Goal: Information Seeking & Learning: Check status

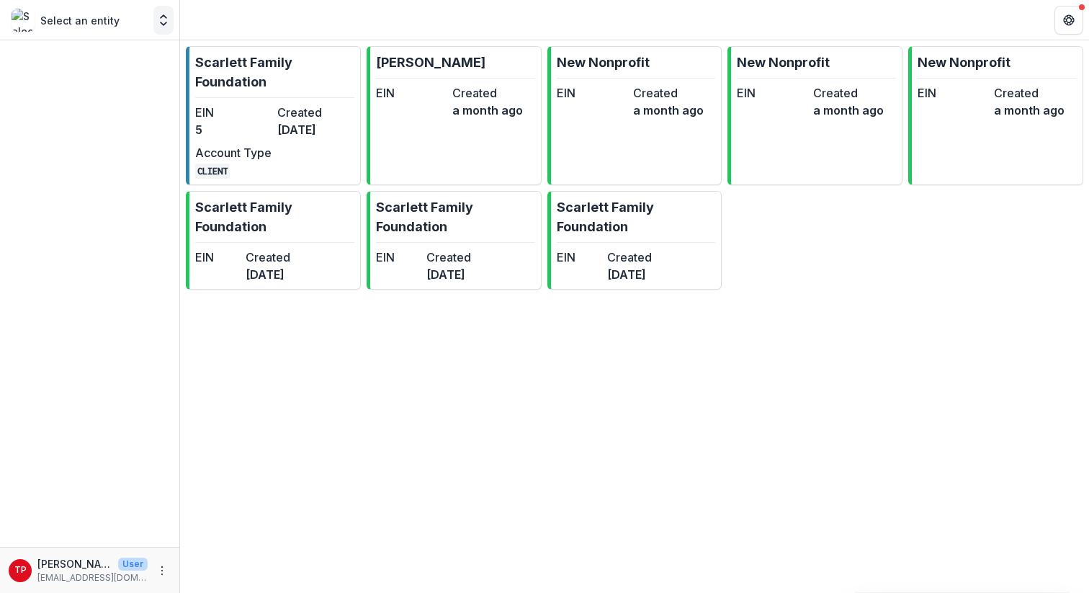
click at [162, 23] on polyline "Open entity switcher" at bounding box center [164, 23] width 6 height 3
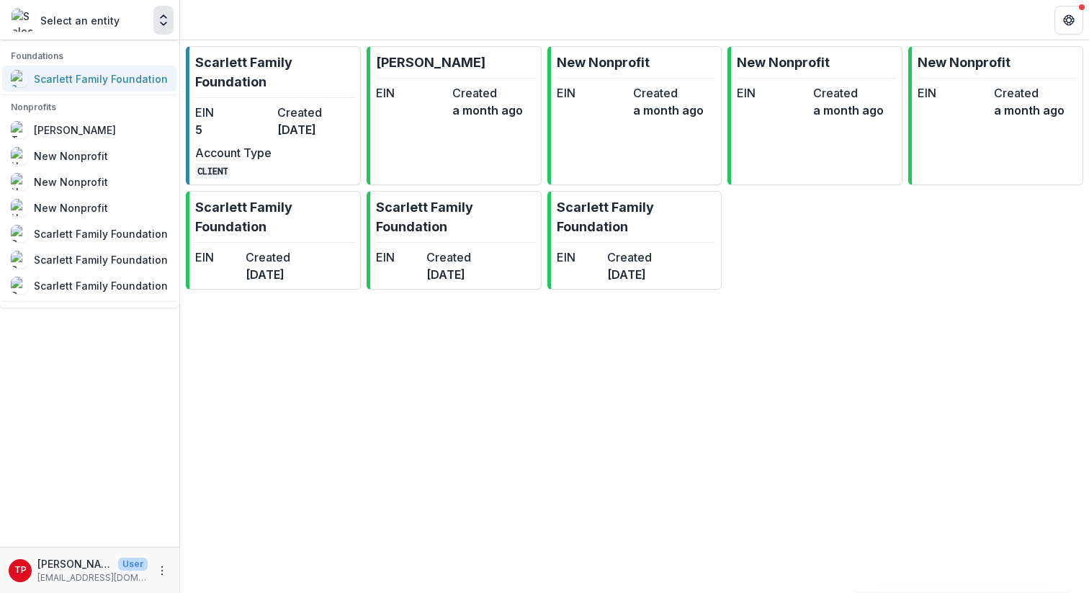
click at [98, 77] on div "Scarlett Family Foundation" at bounding box center [101, 78] width 134 height 15
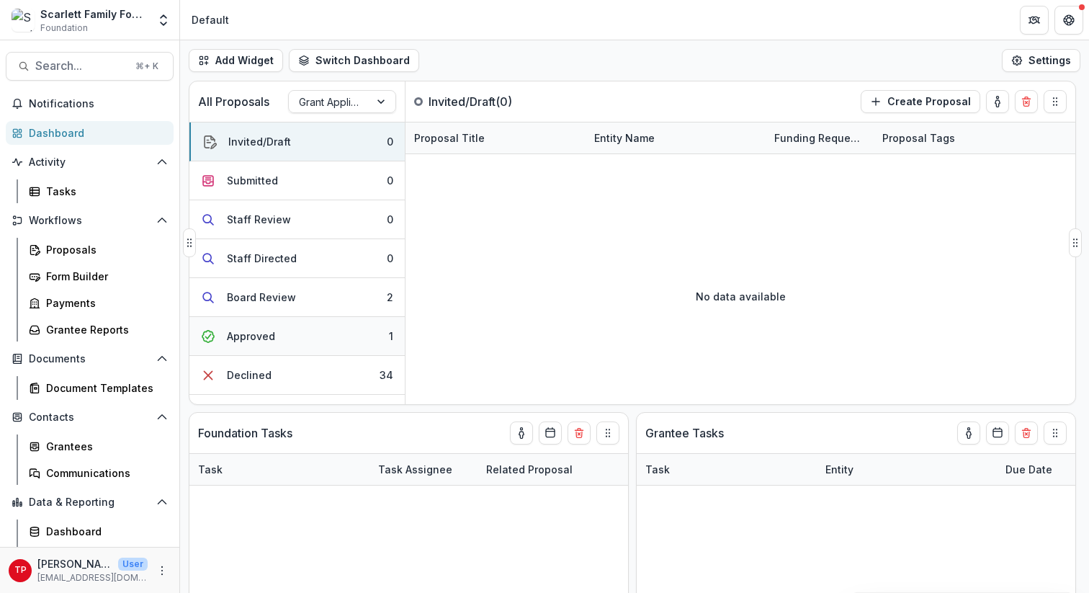
click at [247, 333] on div "Approved" at bounding box center [251, 336] width 48 height 15
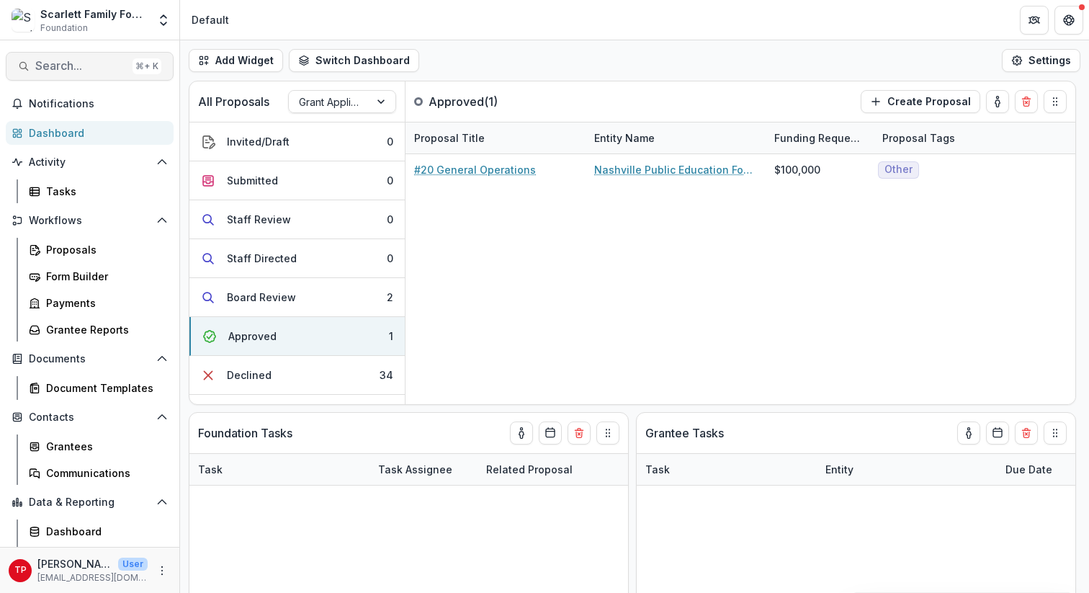
click at [86, 66] on span "Search..." at bounding box center [81, 66] width 92 height 14
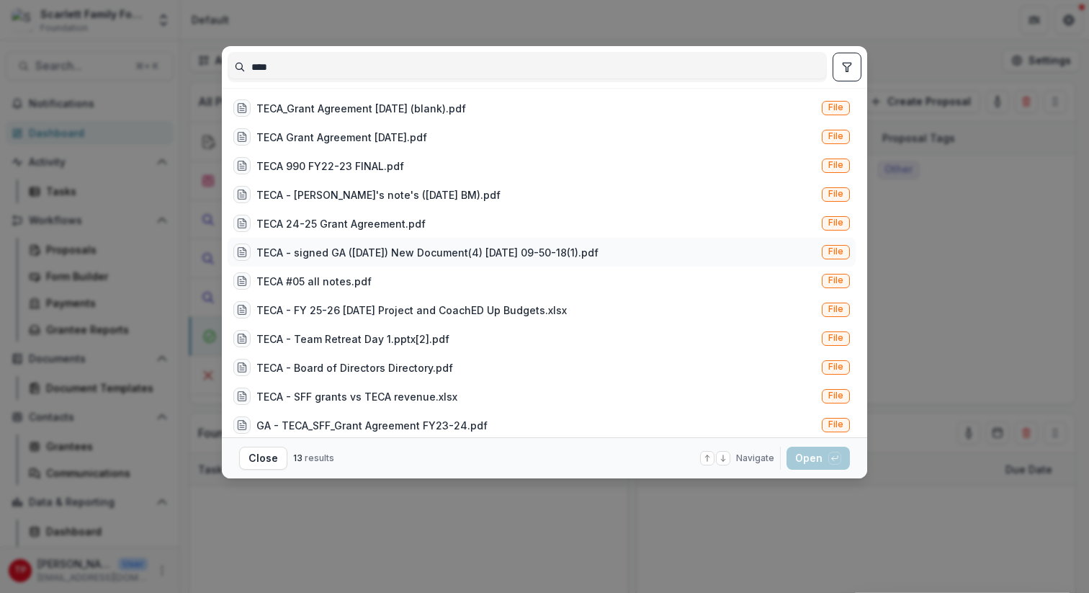
scroll to position [37, 0]
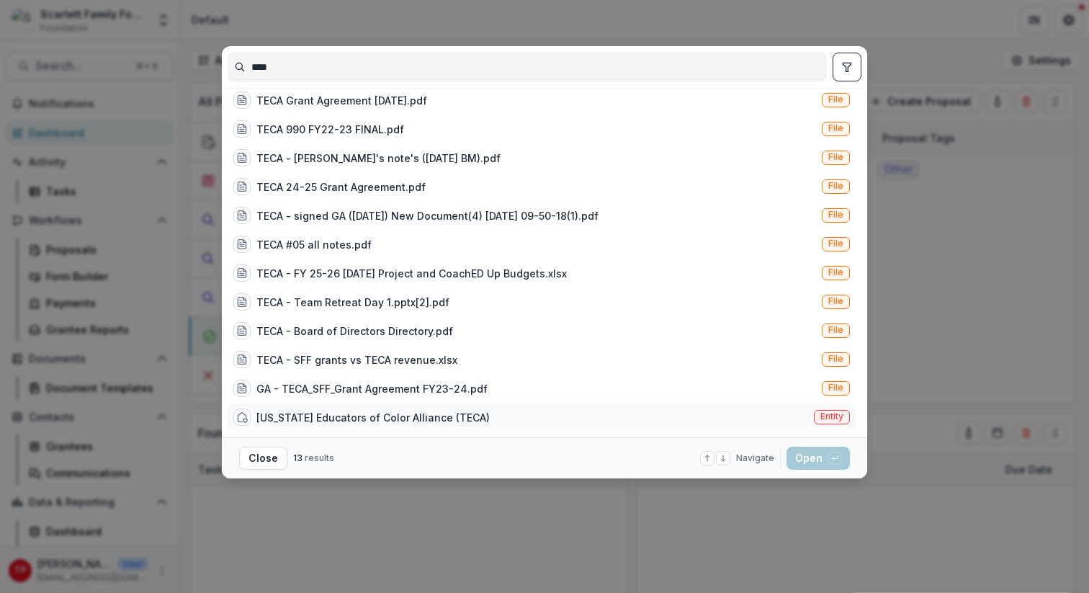
type input "****"
click at [426, 384] on div "[US_STATE] Educators of Color Alliance (TECA)" at bounding box center [372, 417] width 233 height 15
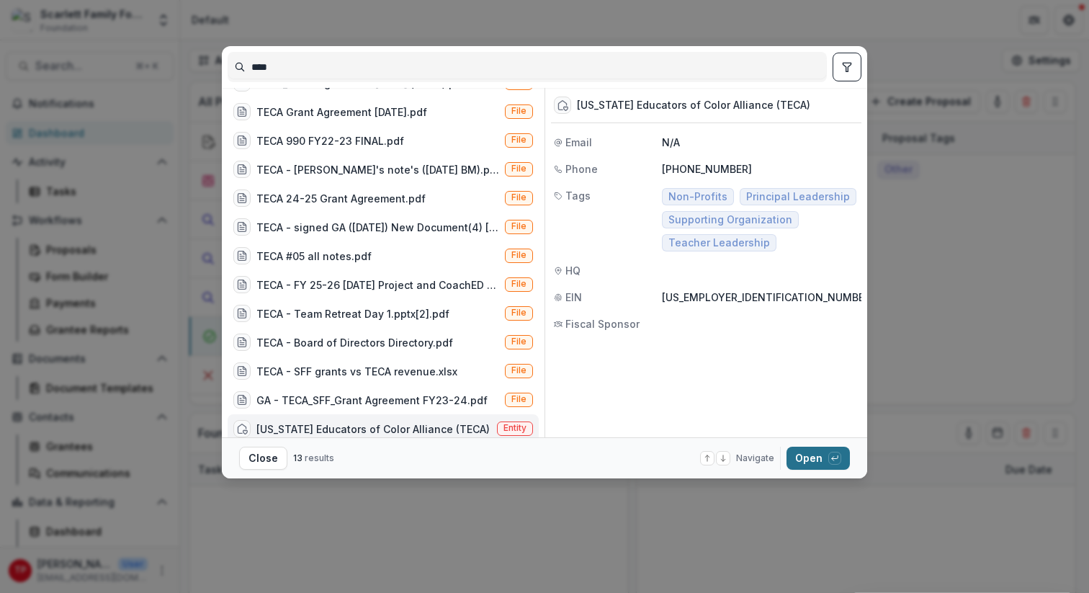
click at [557, 384] on button "Open with enter key" at bounding box center [818, 458] width 63 height 23
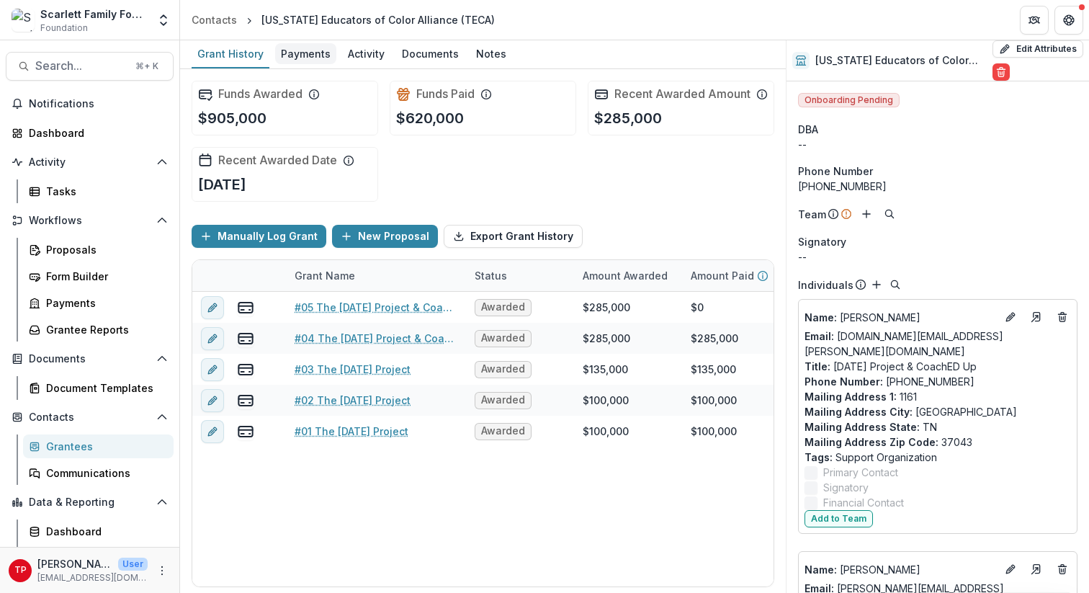
click at [303, 55] on div "Payments" at bounding box center [305, 53] width 61 height 21
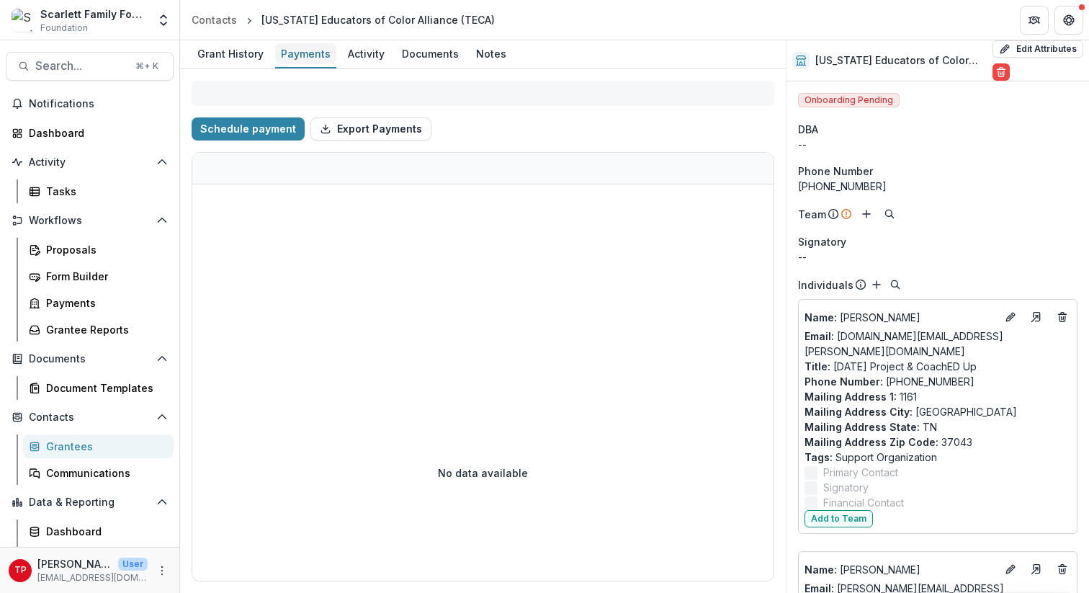
select select "****"
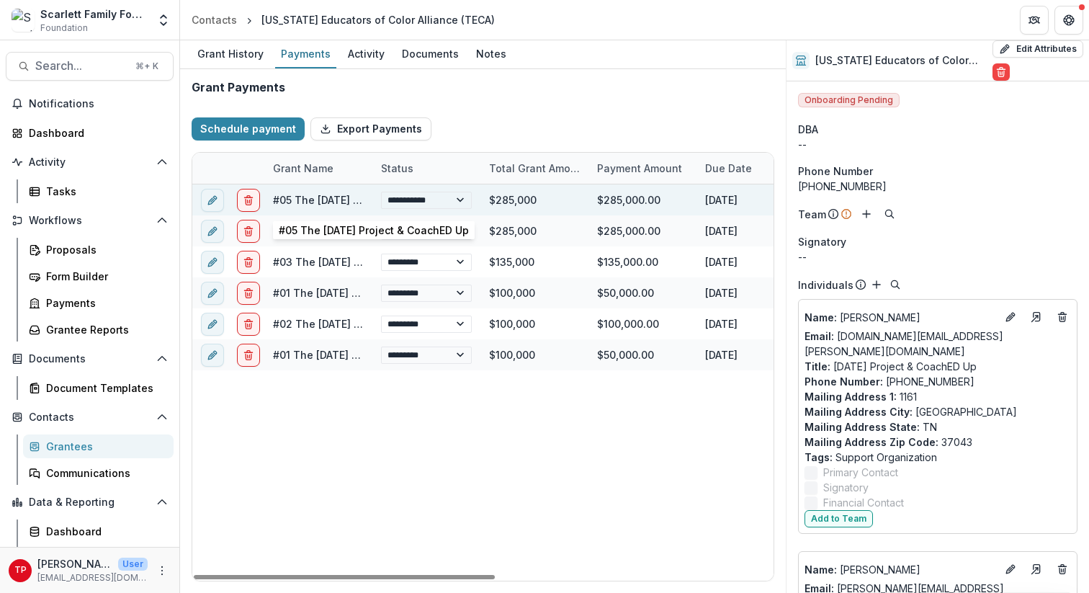
click at [322, 201] on link "#05 The [DATE] Project & CoachED Up" at bounding box center [368, 200] width 190 height 12
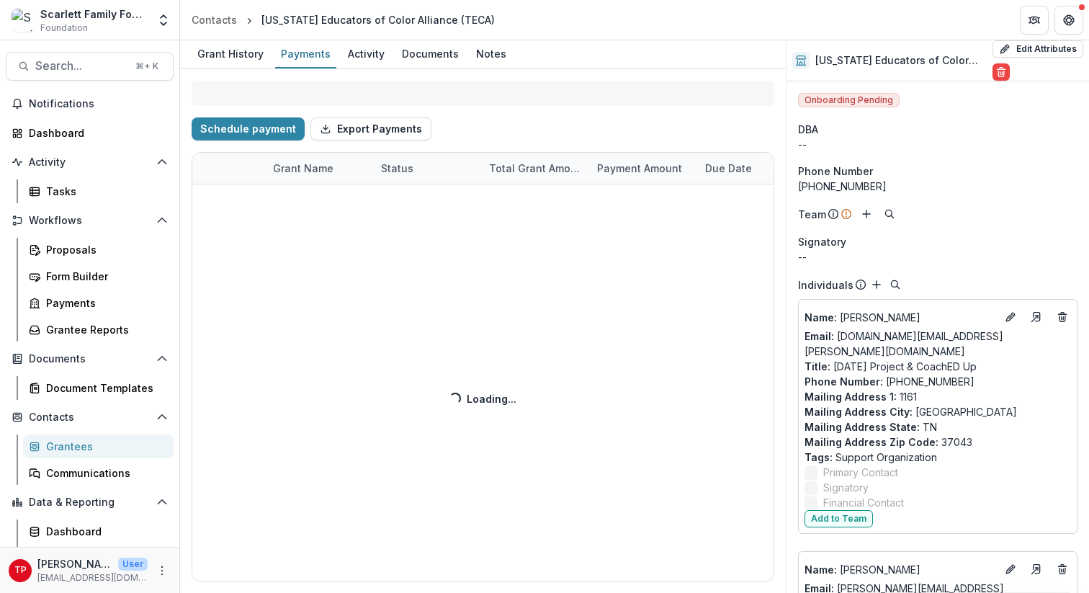
select select "****"
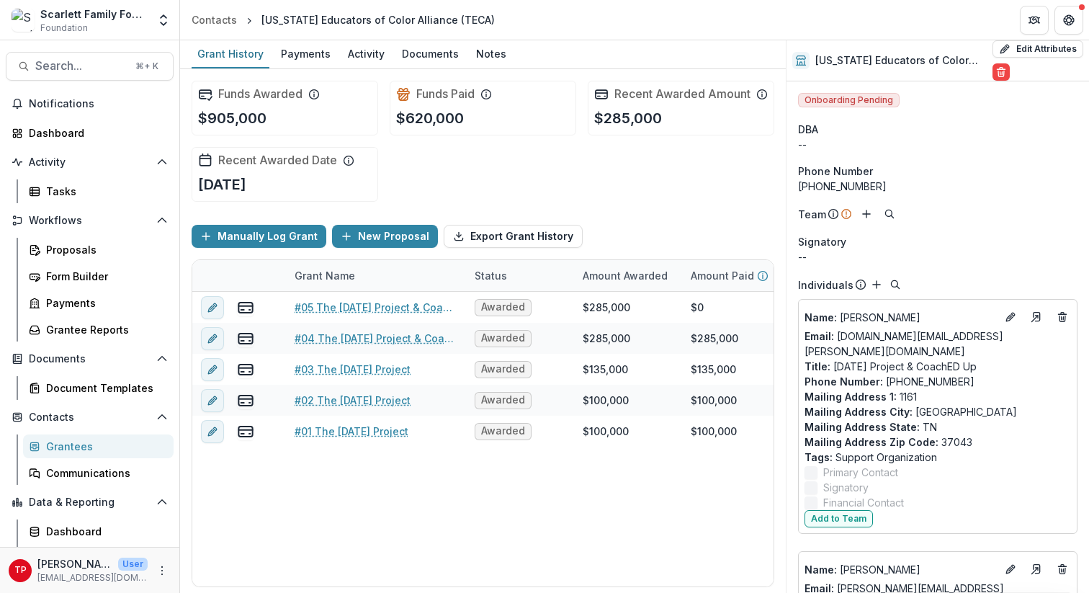
click at [100, 15] on div "Scarlett Family Foundation" at bounding box center [93, 13] width 107 height 15
click at [166, 22] on polyline "Open entity switcher" at bounding box center [164, 23] width 6 height 3
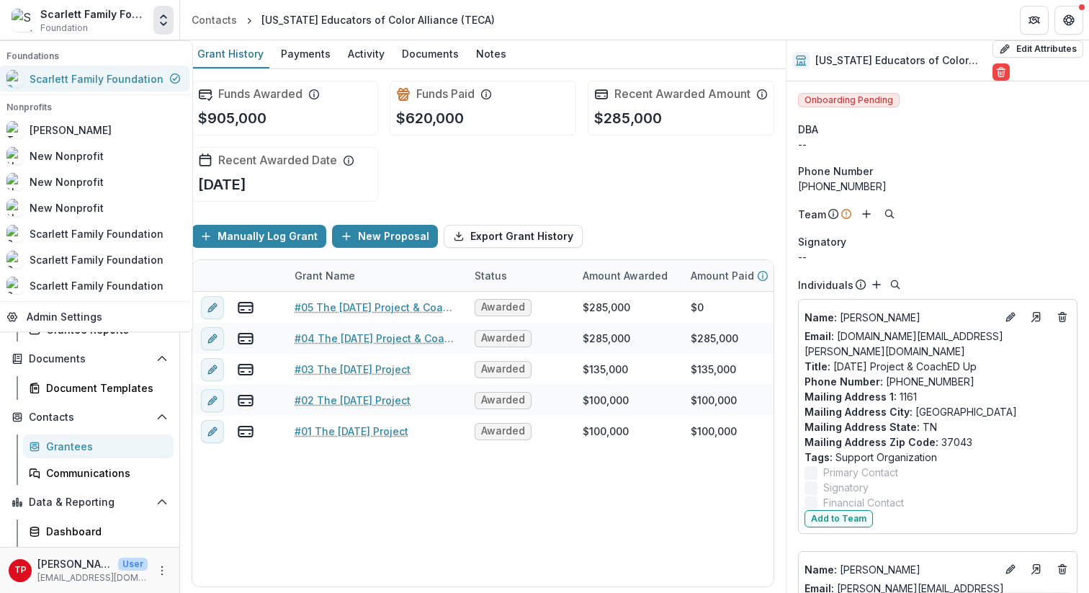
click at [76, 83] on div "Scarlett Family Foundation" at bounding box center [97, 78] width 134 height 15
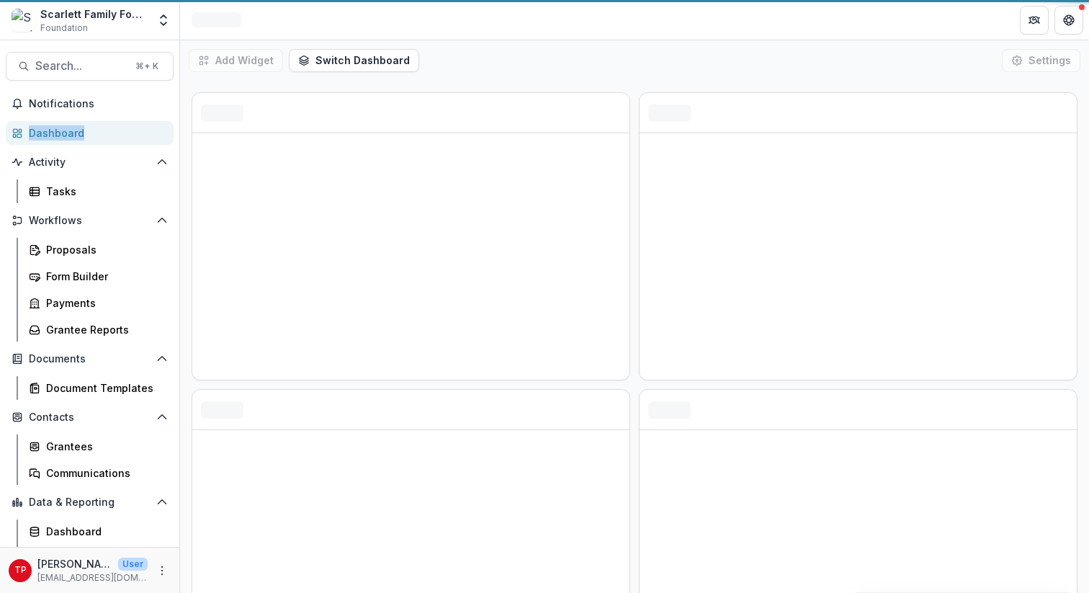
click at [76, 83] on div "Search... ⌘ + K Notifications Dashboard Activity Tasks Workflows Proposals Form…" at bounding box center [90, 316] width 180 height 553
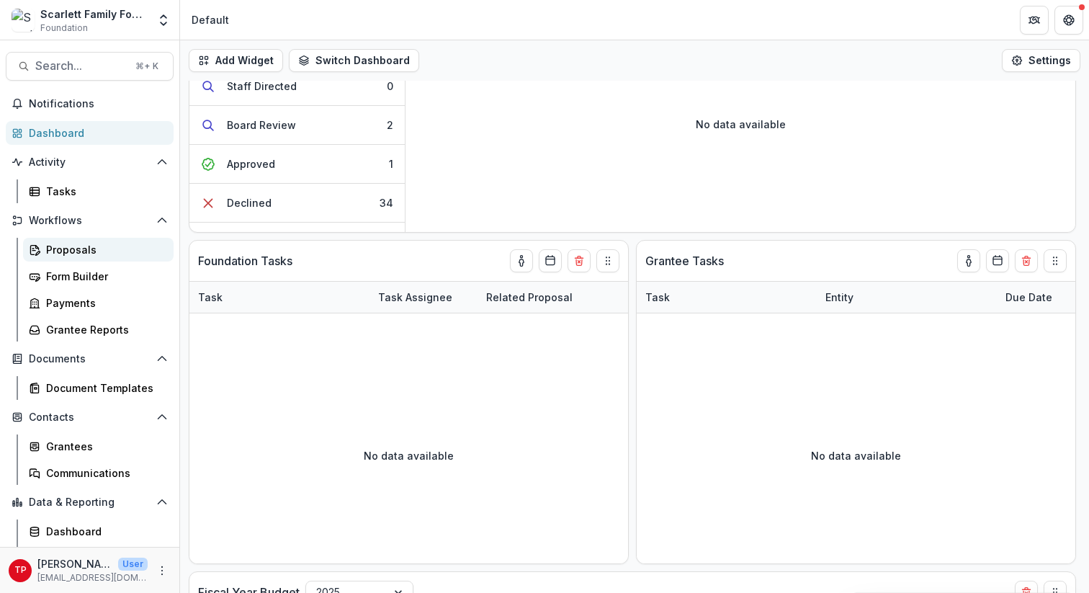
click at [70, 249] on div "Proposals" at bounding box center [104, 249] width 116 height 15
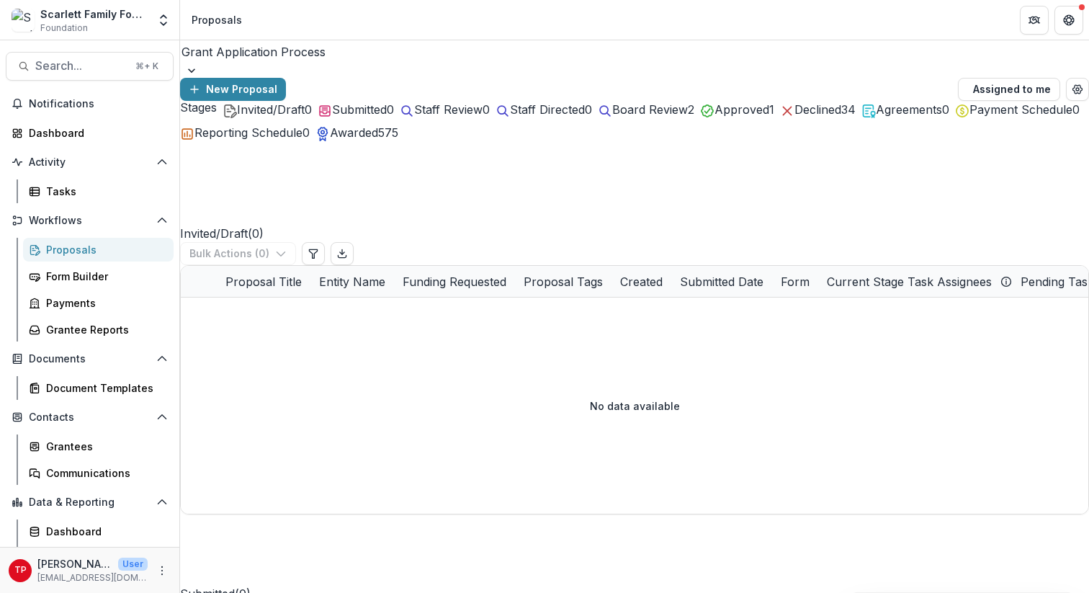
click at [378, 140] on span "Awarded" at bounding box center [354, 132] width 48 height 14
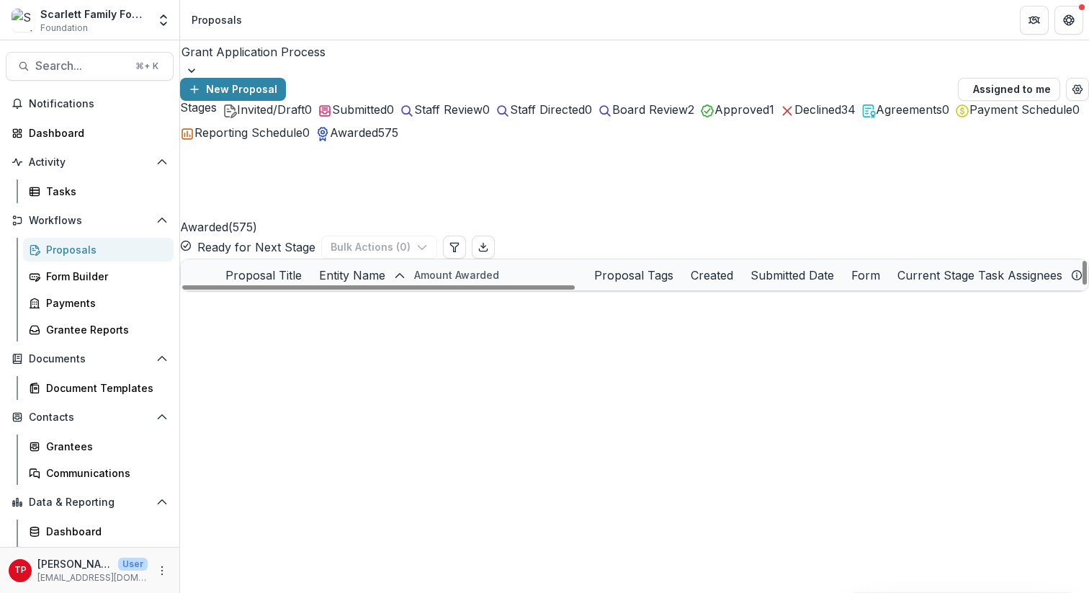
click at [406, 259] on div "Entity Name" at bounding box center [358, 274] width 95 height 31
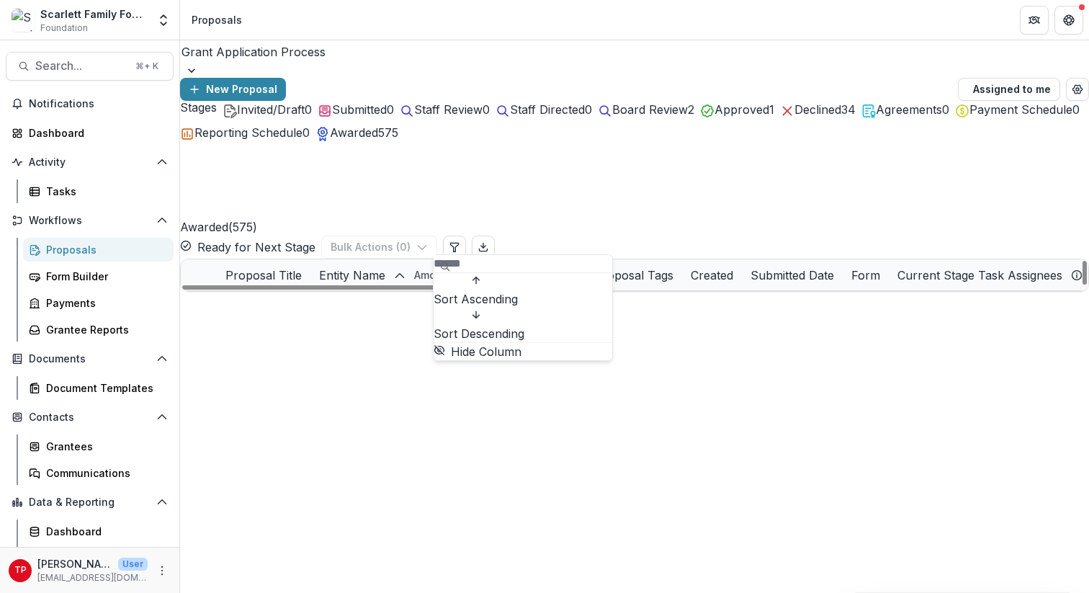
click at [514, 298] on span "Sort Ascending" at bounding box center [476, 298] width 84 height 17
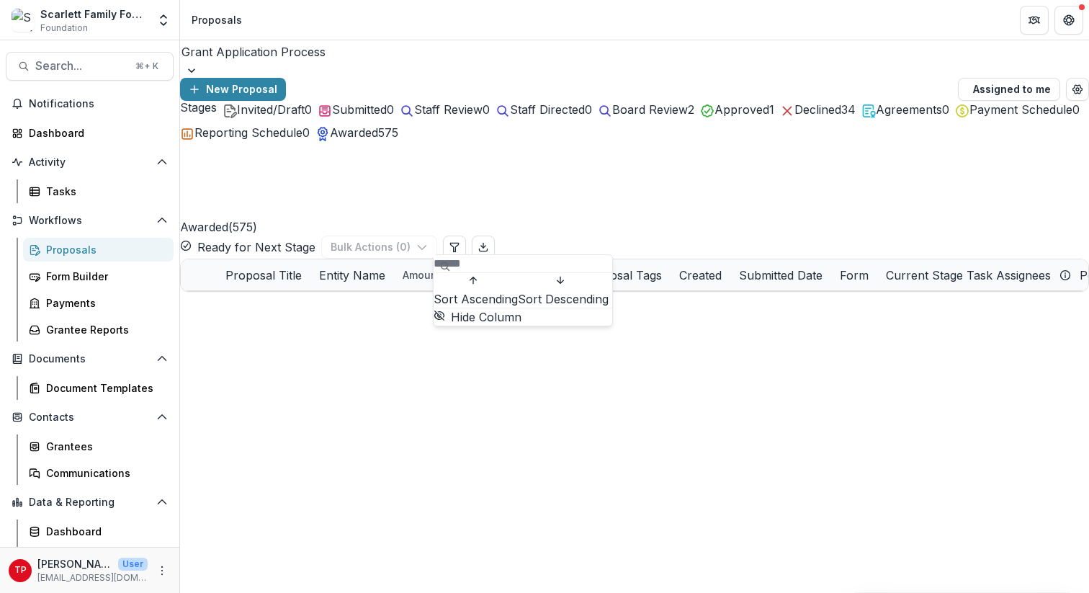
click at [547, 191] on div "Awarded ( 575 ) Ready for Next Stage Bulk Actions ( 0 )" at bounding box center [634, 199] width 909 height 117
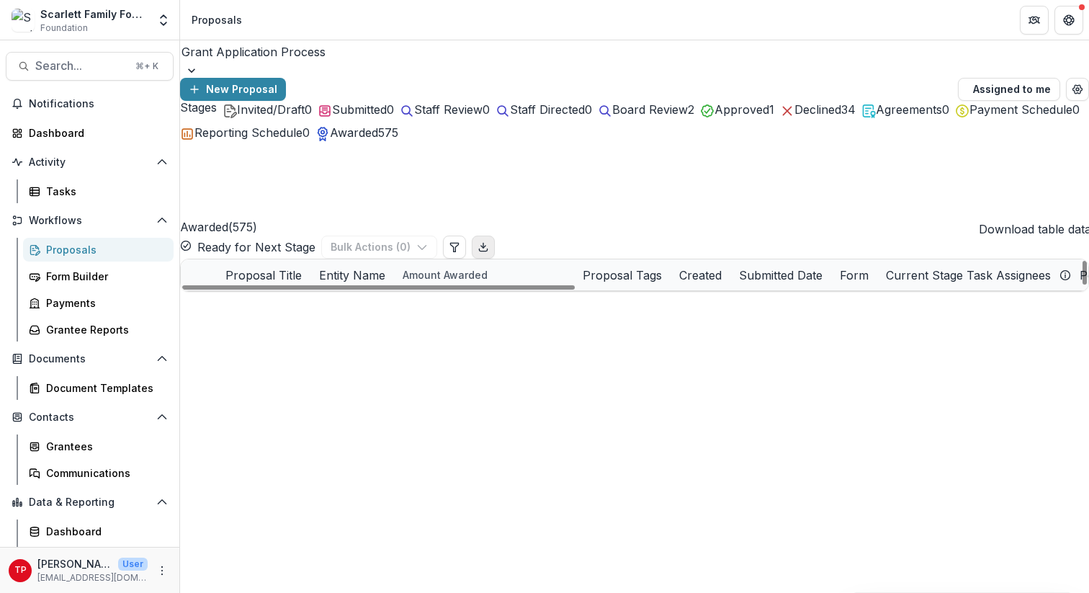
click at [486, 246] on polyline "Export table data" at bounding box center [483, 247] width 4 height 2
click at [378, 140] on span "Awarded" at bounding box center [354, 132] width 48 height 14
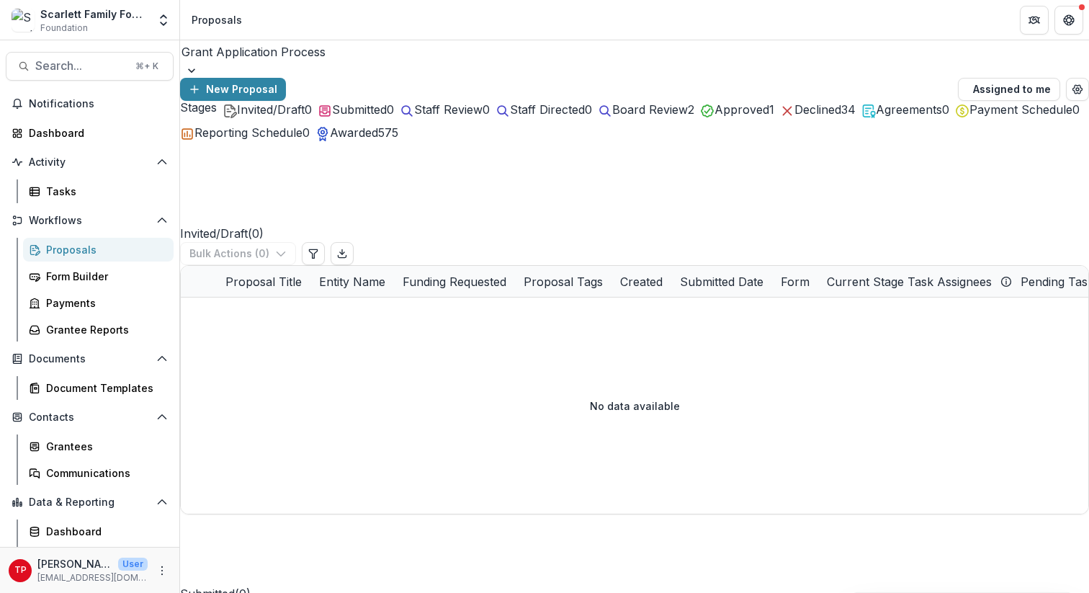
click at [378, 140] on span "Awarded" at bounding box center [354, 132] width 48 height 14
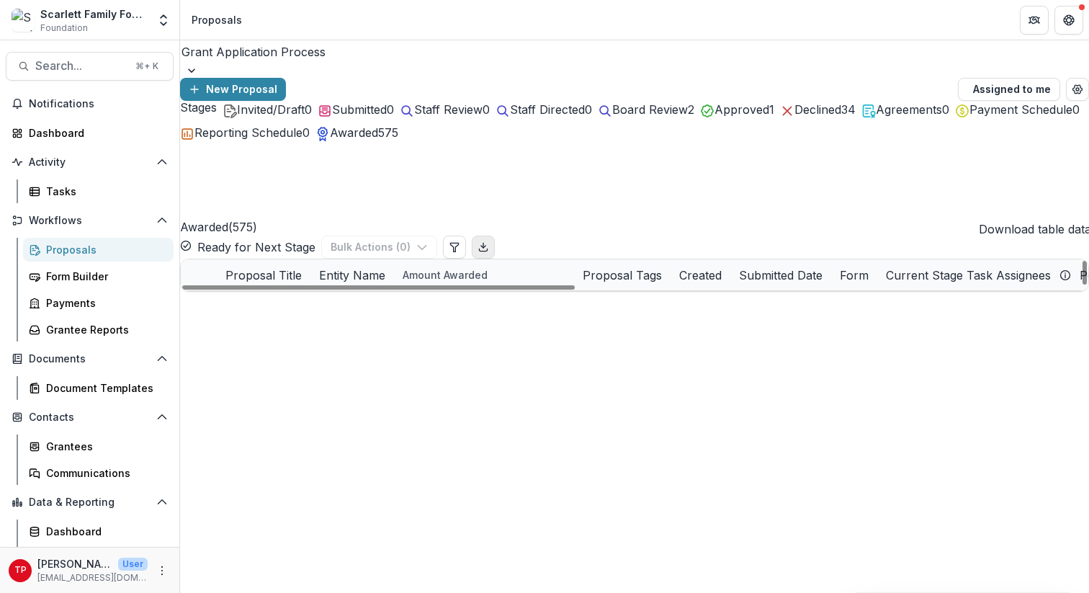
click at [489, 241] on icon "Export table data" at bounding box center [484, 247] width 12 height 12
click at [394, 259] on div "Entity Name" at bounding box center [353, 274] width 84 height 31
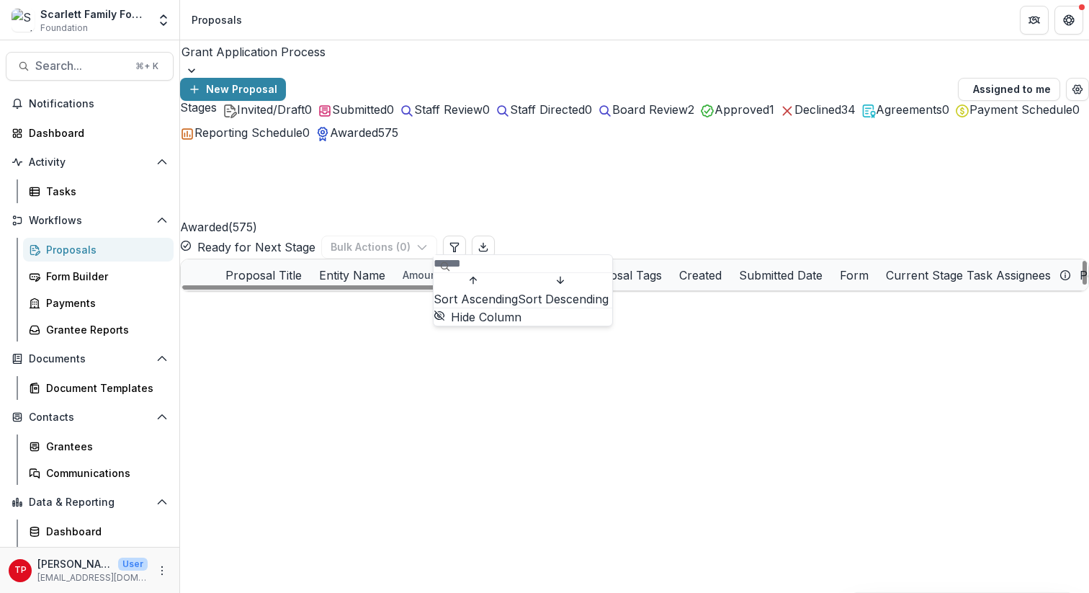
click at [518, 308] on button "Sort Descending" at bounding box center [563, 290] width 91 height 35
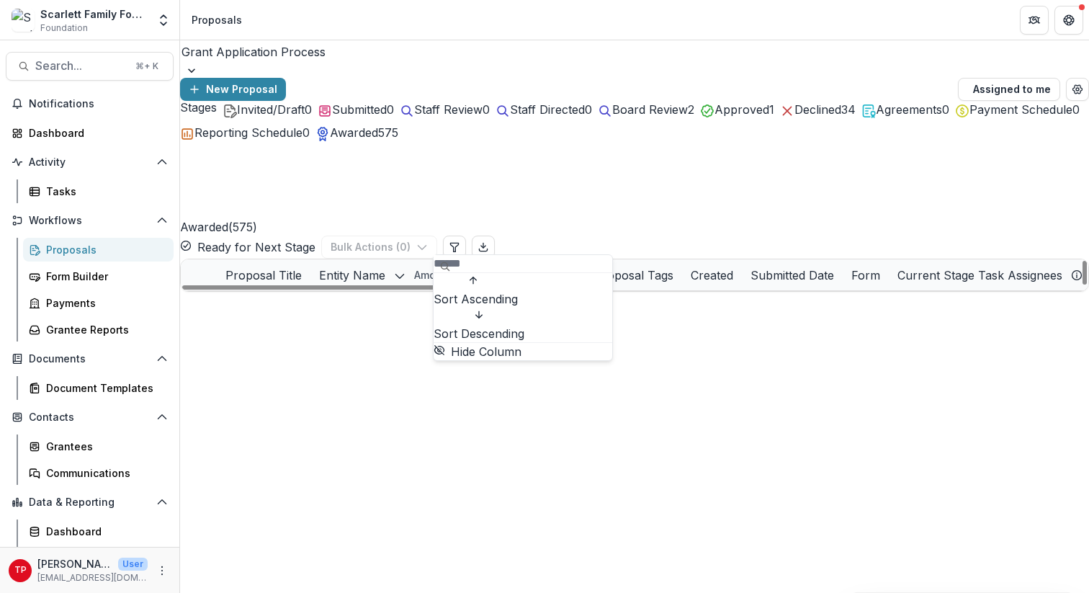
click at [497, 296] on span "Sort Ascending" at bounding box center [476, 298] width 84 height 17
click at [540, 215] on div "Awarded ( 575 ) Ready for Next Stage Bulk Actions ( 0 )" at bounding box center [634, 199] width 909 height 117
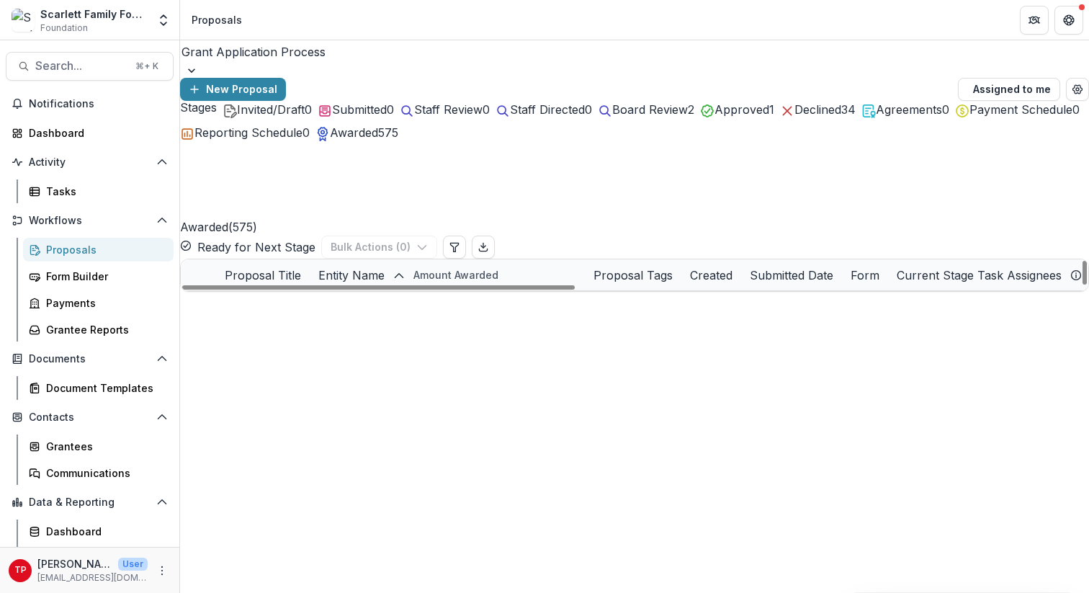
scroll to position [7320, 1]
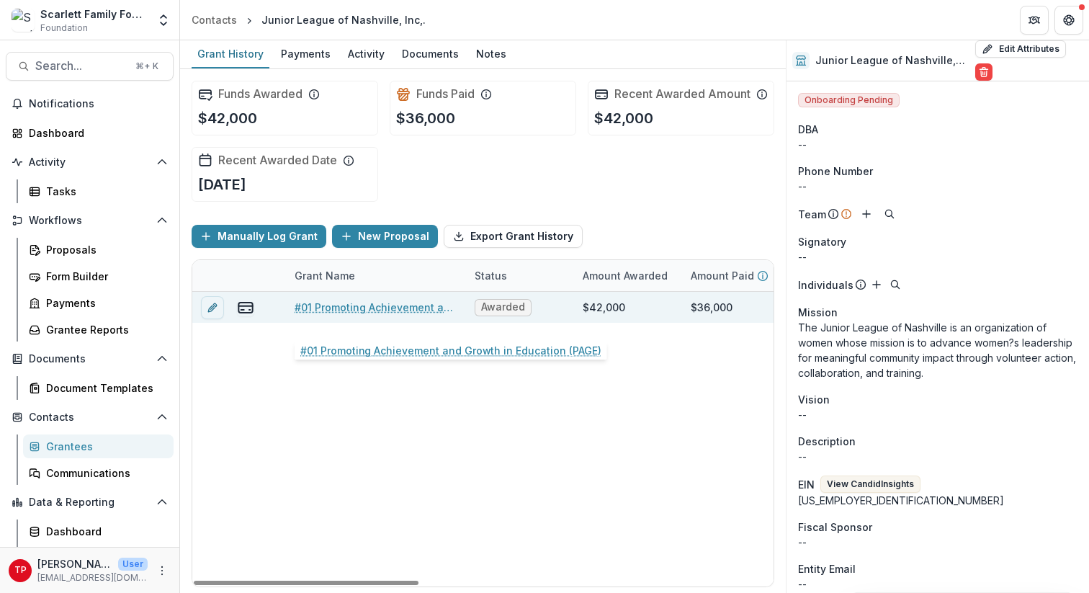
click at [380, 315] on link "#01 Promoting Achievement and Growth in Education (PAGE)" at bounding box center [376, 307] width 163 height 15
